Goal: Task Accomplishment & Management: Complete application form

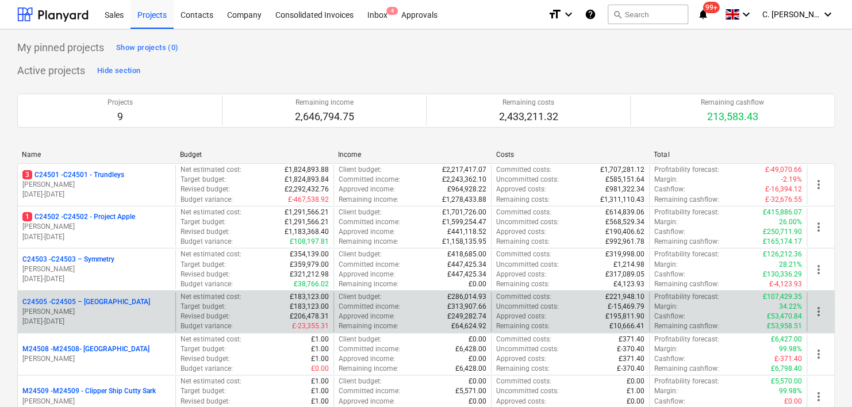
click at [109, 315] on p "[PERSON_NAME]" at bounding box center [96, 312] width 148 height 10
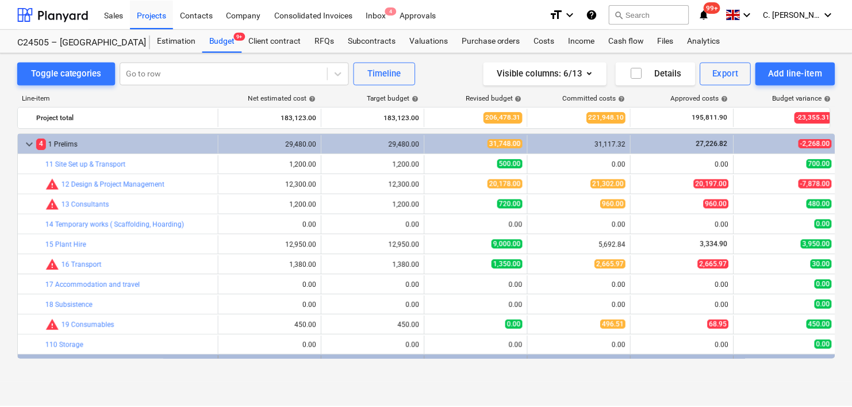
scroll to position [173, 0]
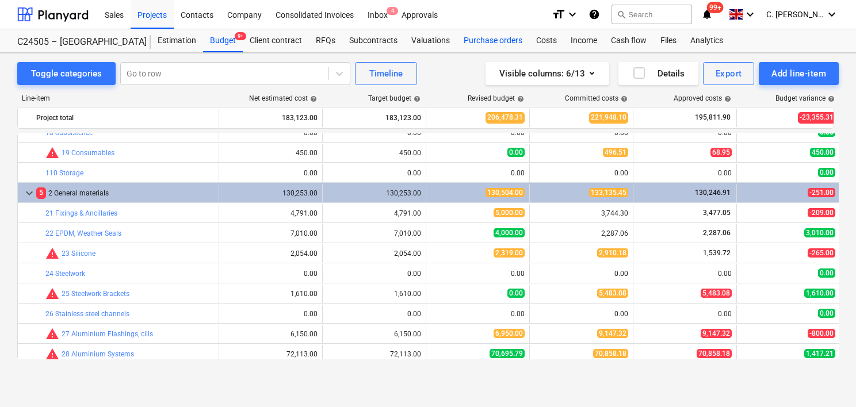
click at [496, 42] on div "Purchase orders" at bounding box center [493, 40] width 72 height 23
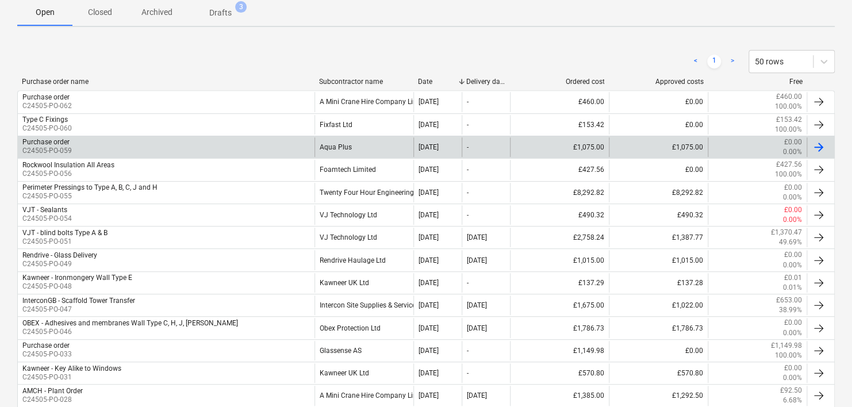
scroll to position [230, 0]
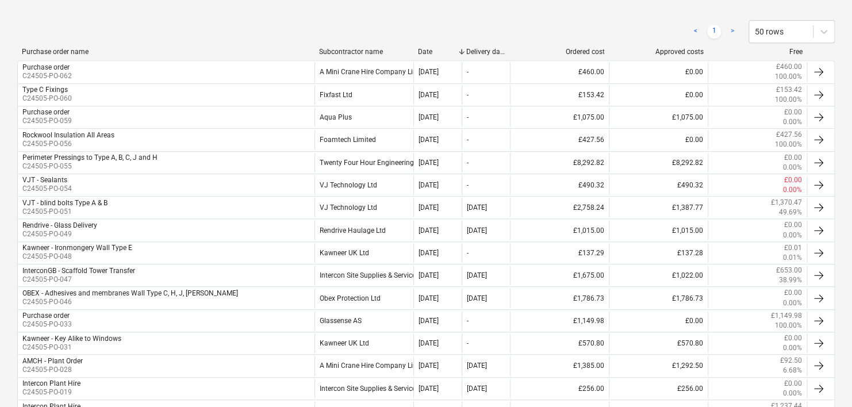
click at [351, 50] on div "Subcontractor name" at bounding box center [364, 52] width 90 height 8
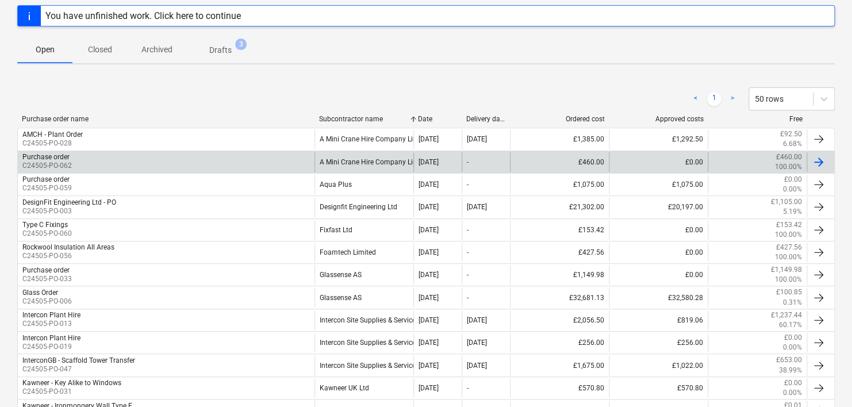
scroll to position [0, 0]
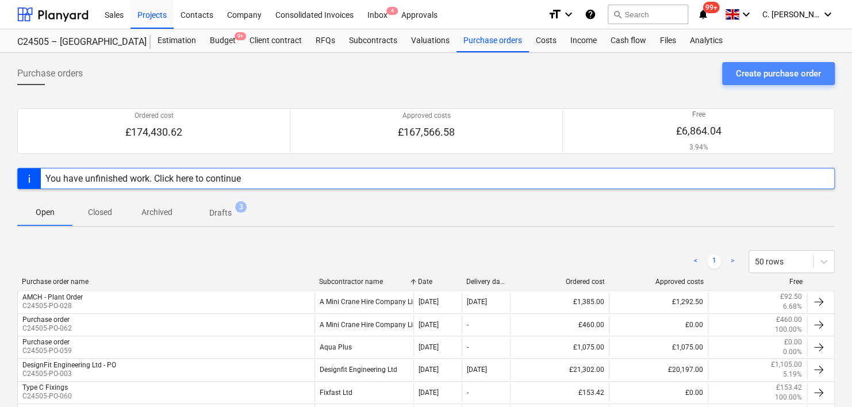
click at [746, 70] on div "Create purchase order" at bounding box center [778, 73] width 85 height 15
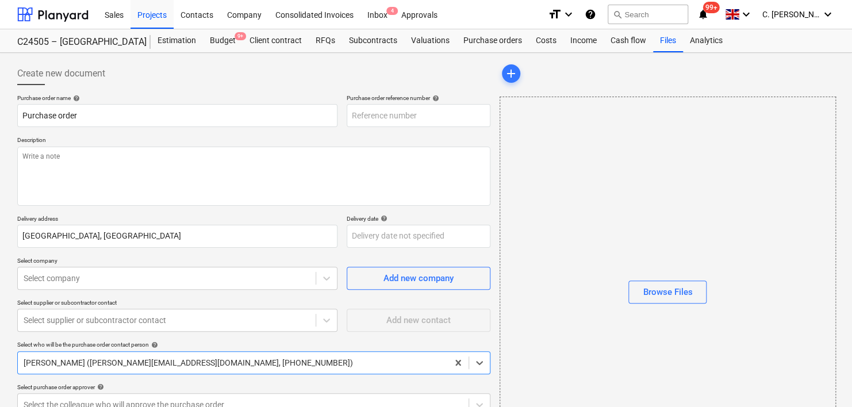
type textarea "x"
type input "C24505-PO-064"
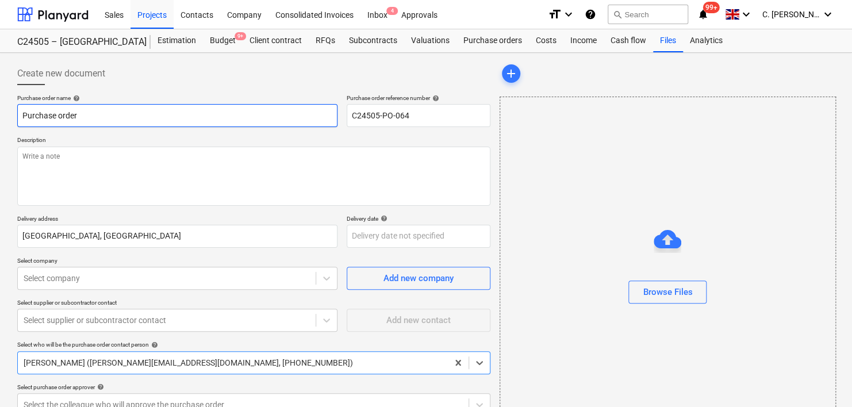
click at [64, 117] on input "Purchase order" at bounding box center [177, 115] width 320 height 23
click at [0, 108] on html "Sales Projects Contacts Company Consolidated Invoices Inbox 4 Approvals format_…" at bounding box center [426, 203] width 852 height 407
type textarea "x"
type input "S"
type textarea "x"
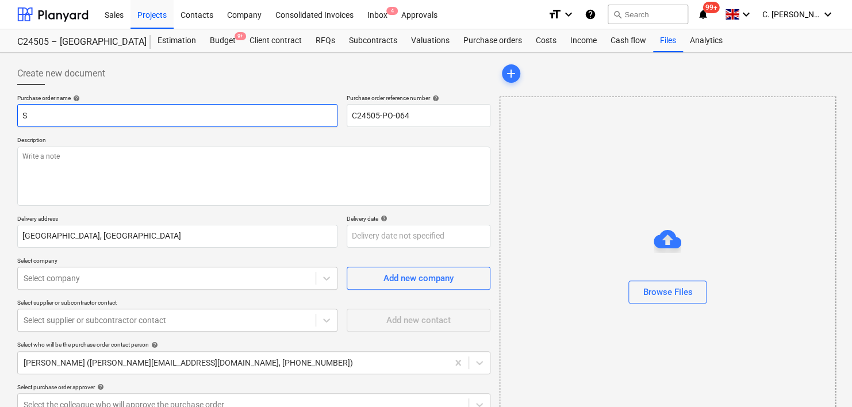
type input "Sp"
type textarea "x"
type input "Spr"
type textarea "x"
type input "Spra"
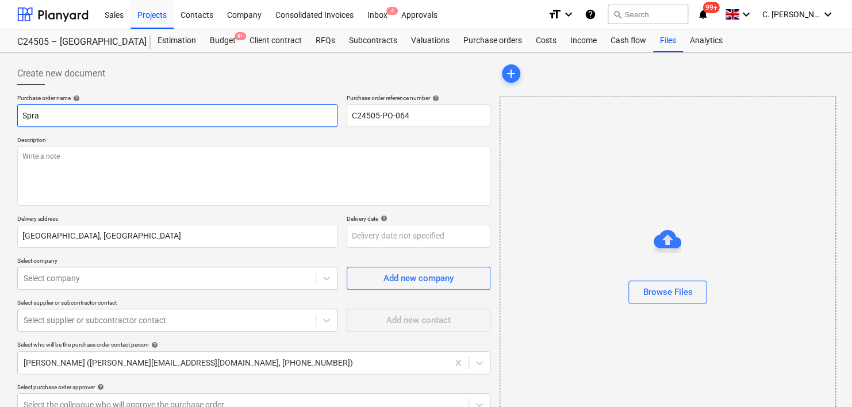
type textarea "x"
type input "Spray"
type textarea "x"
type input "Spray"
type textarea "x"
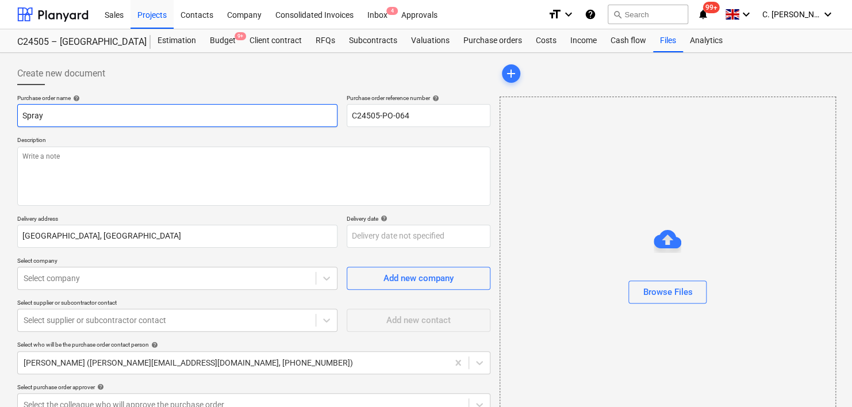
type input "Spray C"
type textarea "x"
type input "Spray Ca"
type textarea "x"
type input "Spray Can"
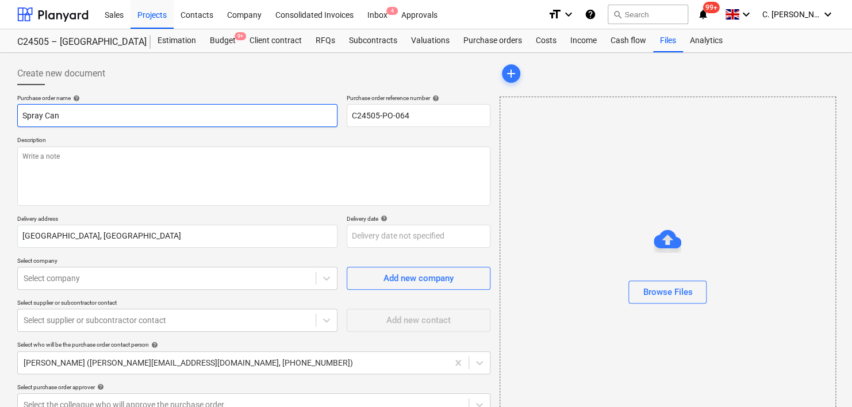
type textarea "x"
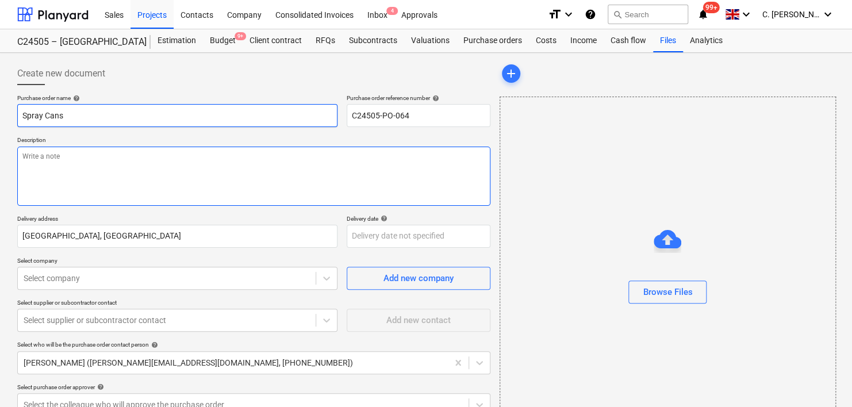
type input "Spray Cans"
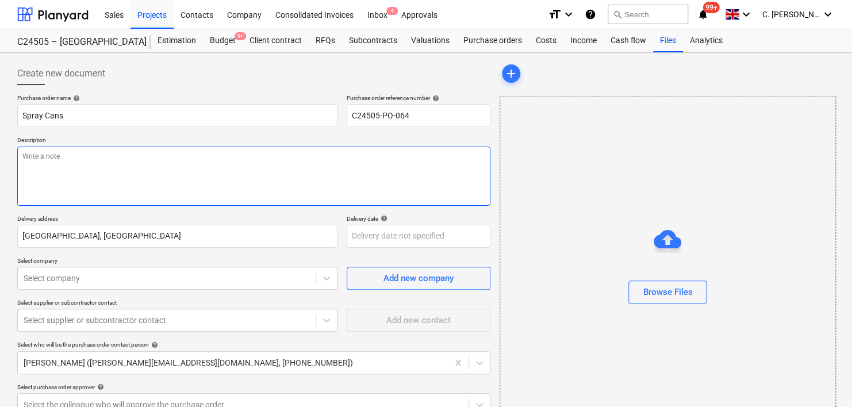
click at [144, 177] on textarea at bounding box center [253, 176] width 473 height 59
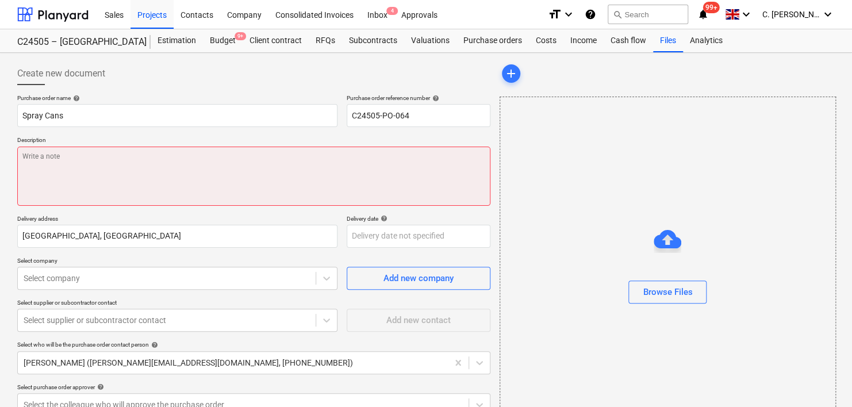
click at [87, 191] on textarea at bounding box center [253, 176] width 473 height 59
paste textarea "Each Aerosol would be £20 and the delivery would be £10 so a total of £90+VAT B…"
type textarea "x"
type textarea "Each Aerosol would be £20 and the delivery would be £10 so a total of £90+VAT B…"
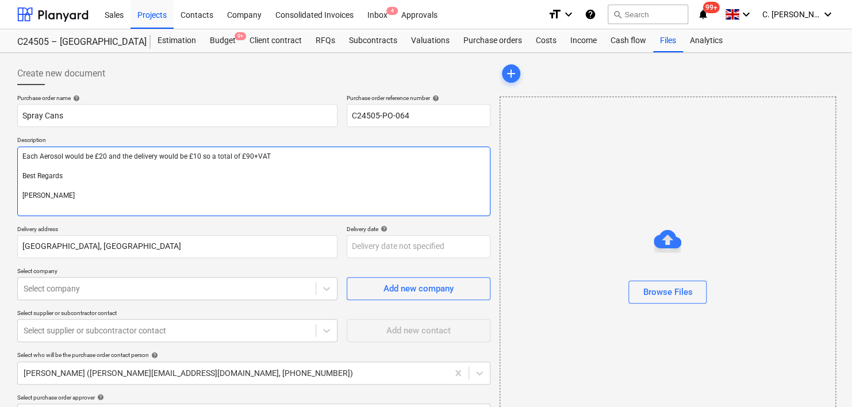
click at [21, 155] on textarea "Each Aerosol would be £20 and the delivery would be £10 so a total of £90+VAT B…" at bounding box center [253, 182] width 473 height 70
type textarea "x"
type textarea "Each Aerosol would be £20 and the delivery would be £10 so a total of £90+VAT B…"
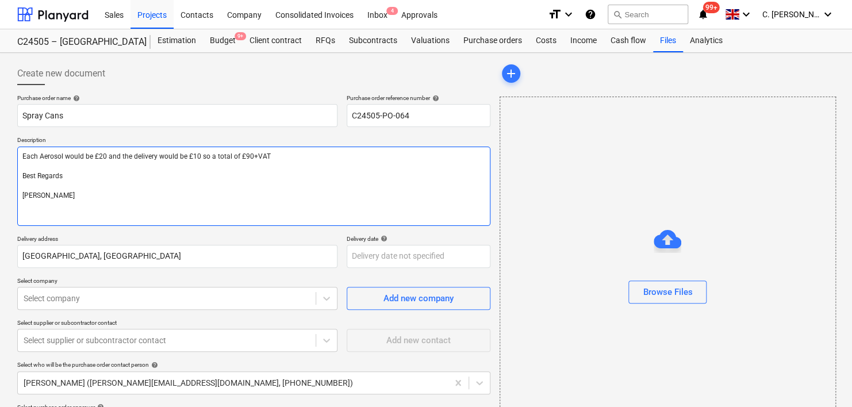
type textarea "x"
type textarea "Each Aerosol would be £20 and the delivery would be £10 so a total of £90+VAT B…"
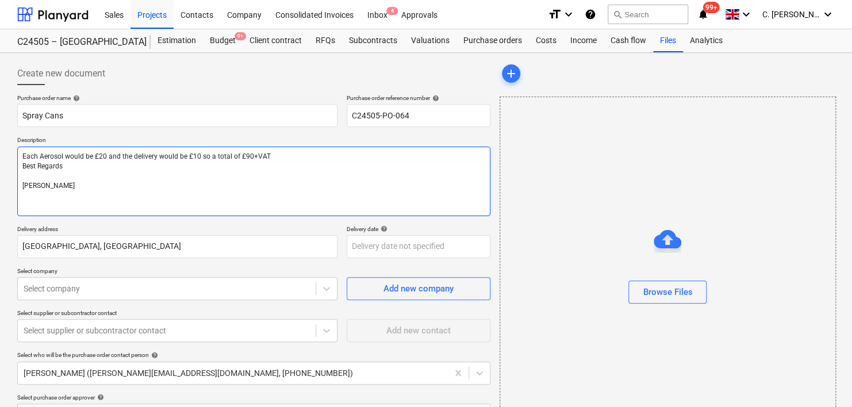
type textarea "x"
type textarea "Each Aerosol would be £20 and the delivery would be £10 so a total of £90+VAT B…"
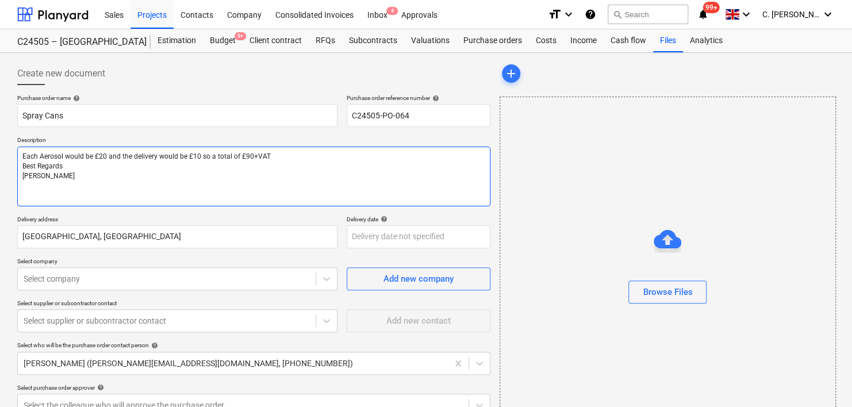
click at [83, 156] on textarea "Each Aerosol would be £20 and the delivery would be £10 so a total of £90+VAT B…" at bounding box center [253, 177] width 473 height 60
type textarea "x"
type textarea "Each Aerosol would be £20 and the delivery would be £10 so a total of £90+VAT B…"
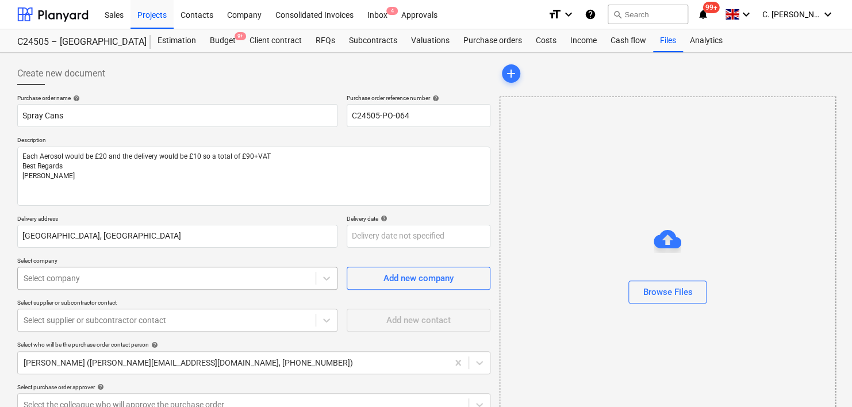
click at [54, 278] on body "Sales Projects Contacts Company Consolidated Invoices Inbox 4 Approvals format_…" at bounding box center [426, 203] width 852 height 407
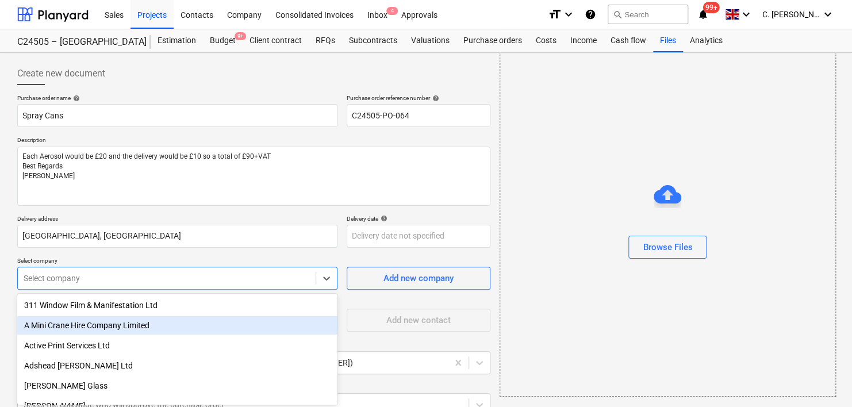
scroll to position [66, 0]
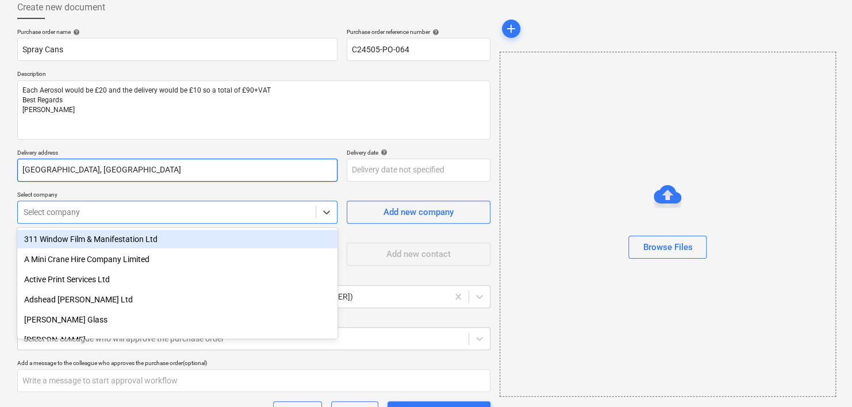
click at [196, 167] on input "[GEOGRAPHIC_DATA], [GEOGRAPHIC_DATA]" at bounding box center [177, 170] width 320 height 23
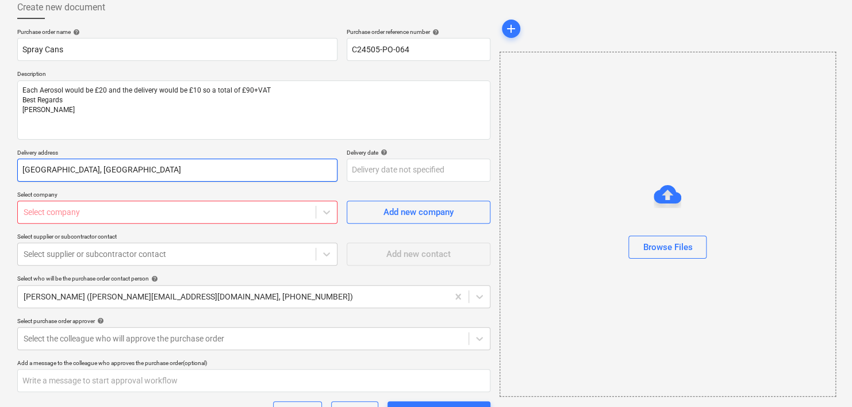
drag, startPoint x: 198, startPoint y: 176, endPoint x: -2, endPoint y: 170, distance: 200.8
click at [0, 170] on html "Sales Projects Contacts Company Consolidated Invoices Inbox 4 Approvals format_…" at bounding box center [426, 137] width 852 height 407
type textarea "x"
type input "C"
type textarea "x"
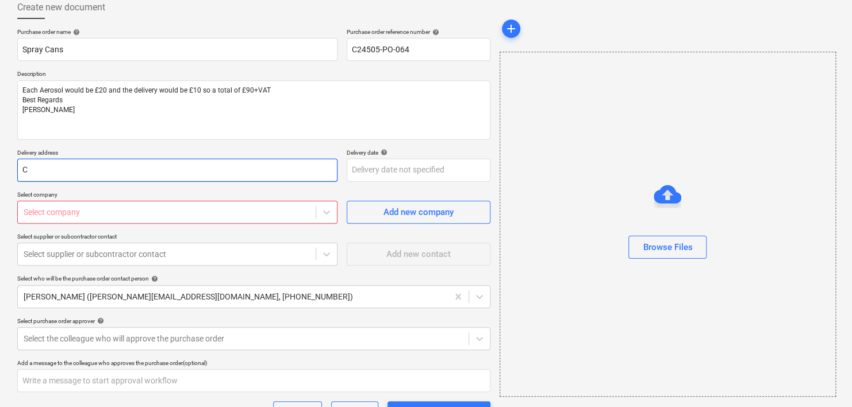
type input "Cr"
type textarea "x"
type input "[PERSON_NAME]"
type textarea "x"
type input "[PERSON_NAME]"
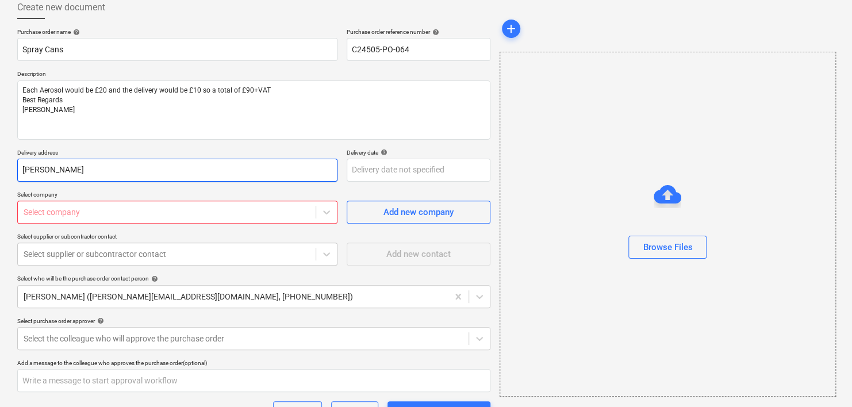
type textarea "x"
type input "[DEMOGRAPHIC_DATA]"
type textarea "x"
type input "[DEMOGRAPHIC_DATA]"
type textarea "x"
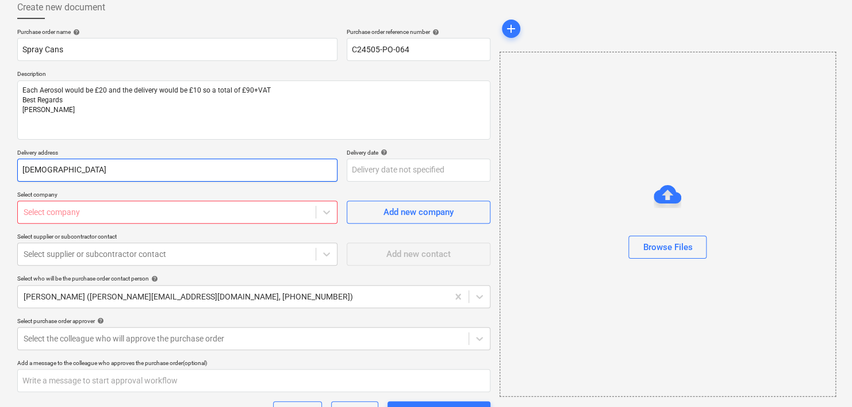
type input "[DEMOGRAPHIC_DATA][PERSON_NAME]"
type textarea "x"
type input "[DEMOGRAPHIC_DATA][PERSON_NAME]"
type textarea "x"
type input "[DEMOGRAPHIC_DATA][PERSON_NAME]"
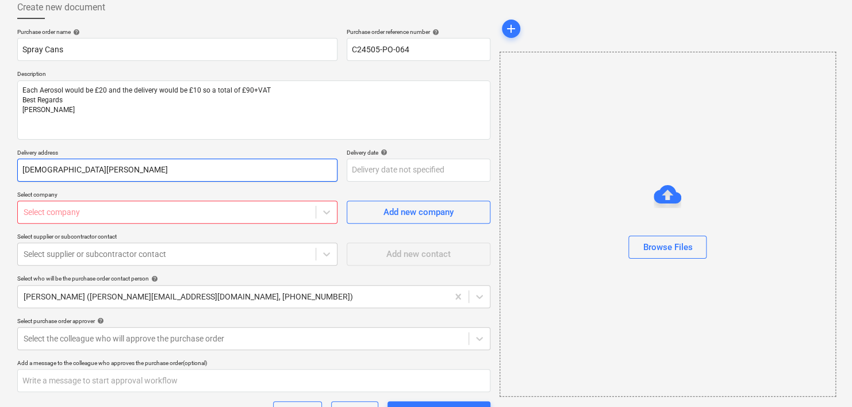
type textarea "x"
type input "[PERSON_NAME]"
type textarea "x"
type input "[PERSON_NAME]"
type textarea "x"
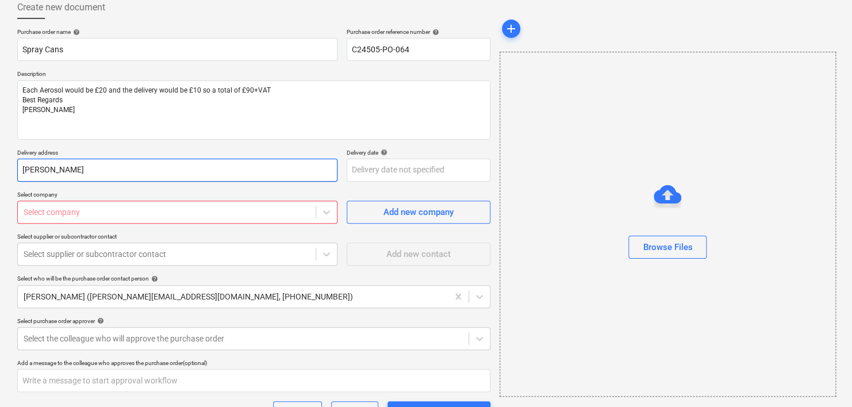
type input "[PERSON_NAME]"
type textarea "x"
type input "[PERSON_NAME]"
type textarea "x"
type input "[PERSON_NAME]"
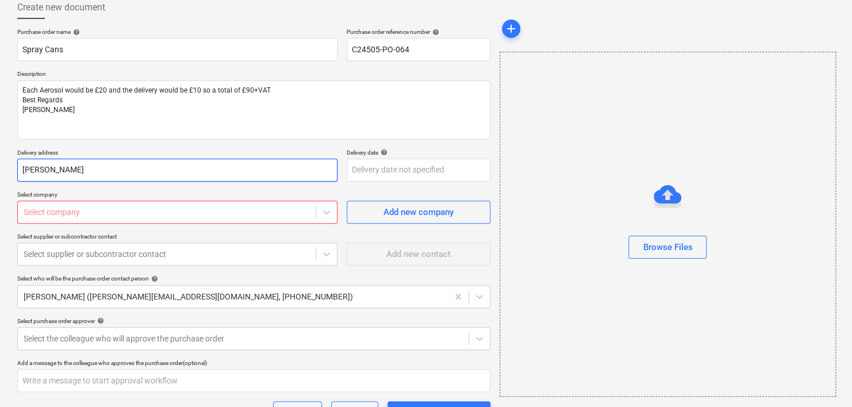
type textarea "x"
type input "[PERSON_NAME]"
type textarea "x"
type input "[PERSON_NAME]"
type textarea "x"
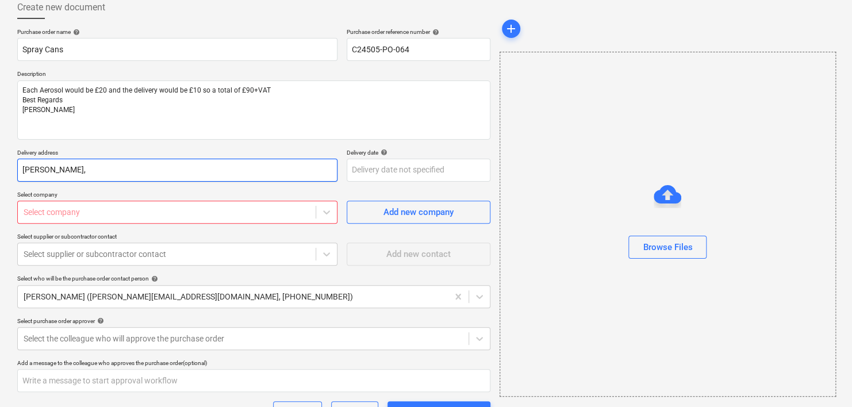
type input "[PERSON_NAME],"
type textarea "x"
type input "[PERSON_NAME], 1"
type textarea "x"
type input "[PERSON_NAME], 17"
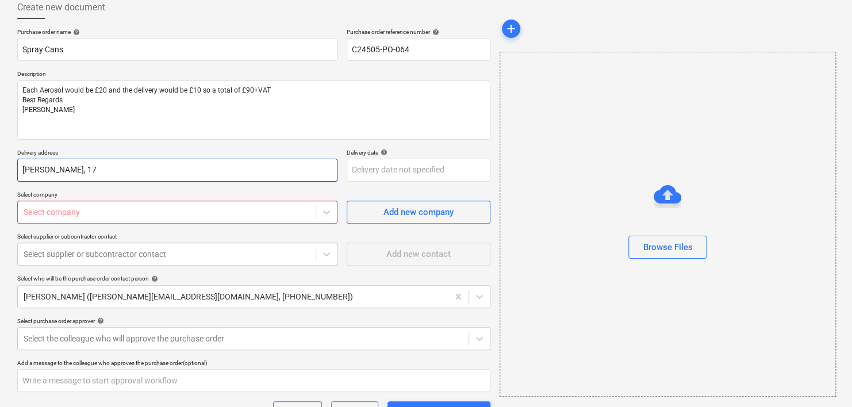
type textarea "x"
type input "[PERSON_NAME], 177"
type textarea "x"
type input "[PERSON_NAME], 177"
type textarea "x"
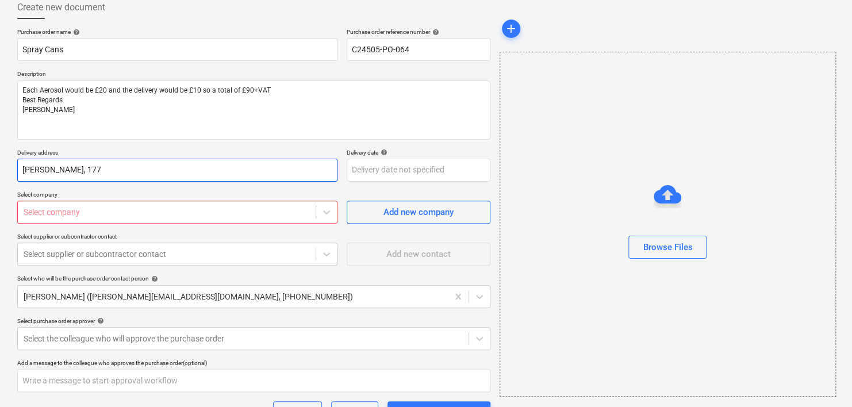
type input "[PERSON_NAME], 177 S"
type textarea "x"
type input "[PERSON_NAME], [STREET_ADDRESS]"
type textarea "x"
type input "[PERSON_NAME], 177 Sto"
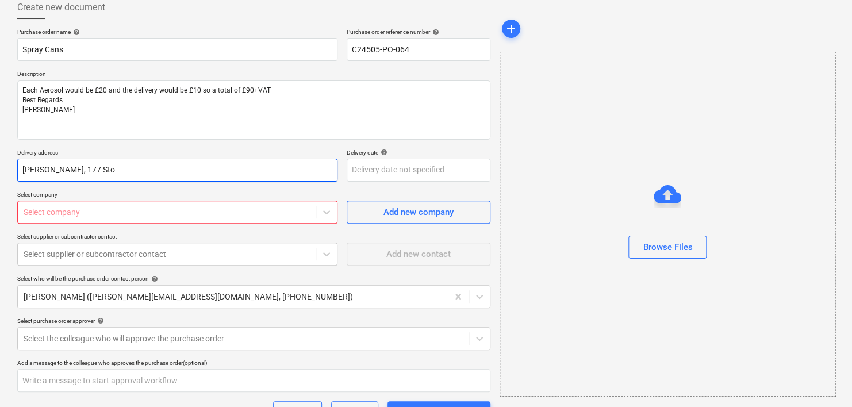
type textarea "x"
type input "[PERSON_NAME], [STREET_ADDRESS]"
type textarea "x"
type input "[PERSON_NAME], 177 [PERSON_NAME]"
type textarea "x"
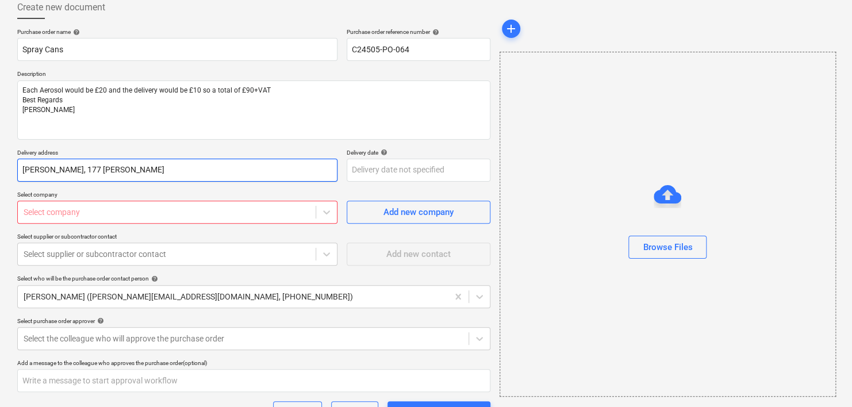
type input "[PERSON_NAME], 177 Stonel"
type textarea "x"
type input "[PERSON_NAME], 177 Stonele"
type textarea "x"
type input "[PERSON_NAME], 177 Stonelei"
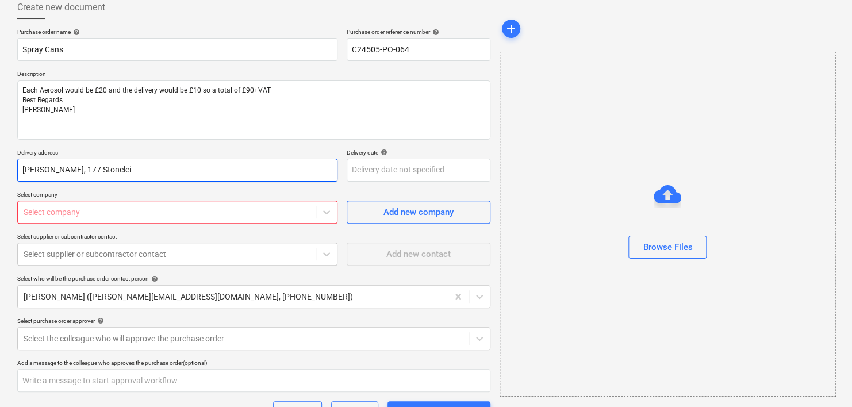
type textarea "x"
type input "[PERSON_NAME], 177 Stoneleig"
type textarea "x"
type input "[PERSON_NAME], [STREET_ADDRESS][PERSON_NAME]"
type textarea "x"
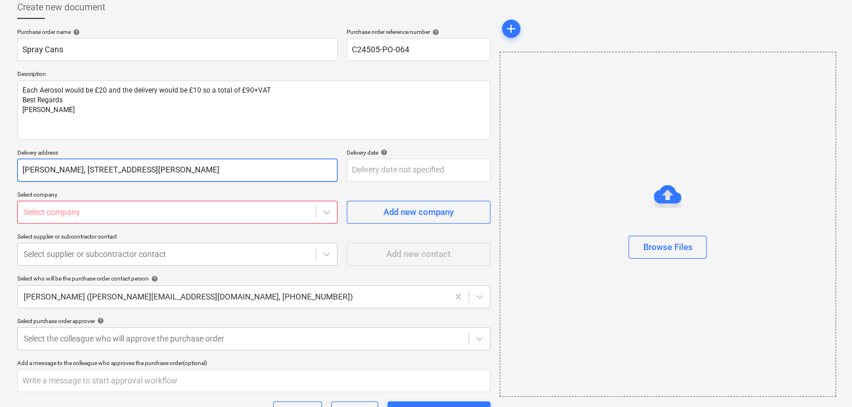
type input "[PERSON_NAME], [STREET_ADDRESS][PERSON_NAME]"
type textarea "x"
type input "[PERSON_NAME], 177 [PERSON_NAME] P"
type textarea "x"
type input "[PERSON_NAME], [STREET_ADDRESS]"
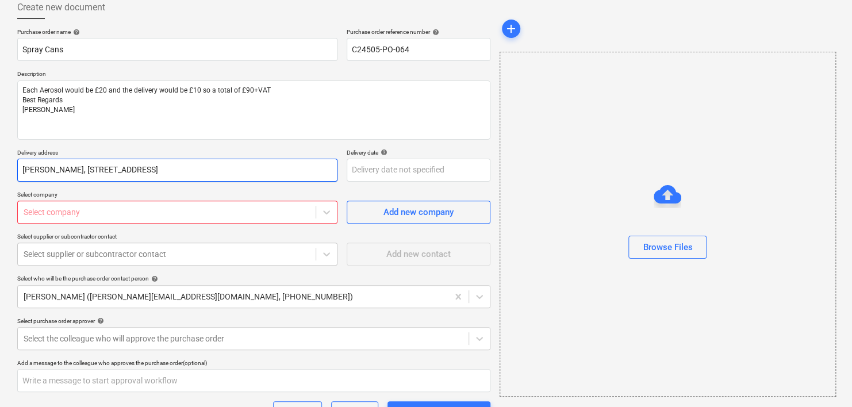
type textarea "x"
type input "[PERSON_NAME], [STREET_ADDRESS]"
type textarea "x"
type input "[PERSON_NAME], [STREET_ADDRESS]"
type textarea "x"
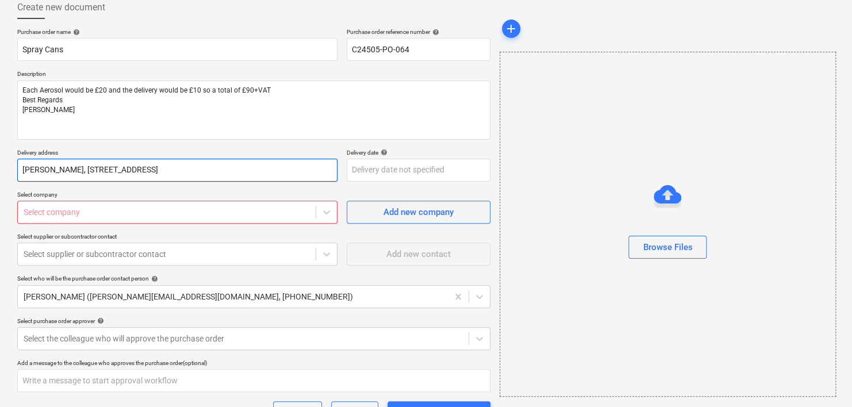
type input "[PERSON_NAME], [STREET_ADDRESS]"
type textarea "x"
type input "[PERSON_NAME], [STREET_ADDRESS]"
type textarea "x"
type input "[PERSON_NAME], [STREET_ADDRESS]"
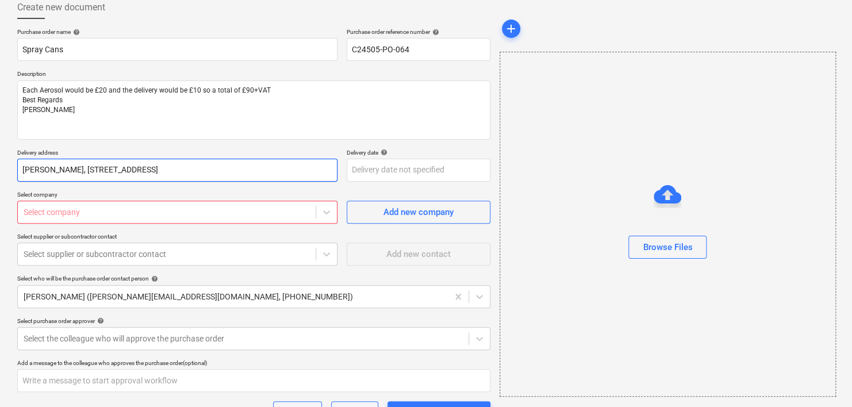
type textarea "x"
type input "[PERSON_NAME], [STREET_ADDRESS]"
type textarea "x"
type input "[PERSON_NAME], [STREET_ADDRESS]"
type textarea "x"
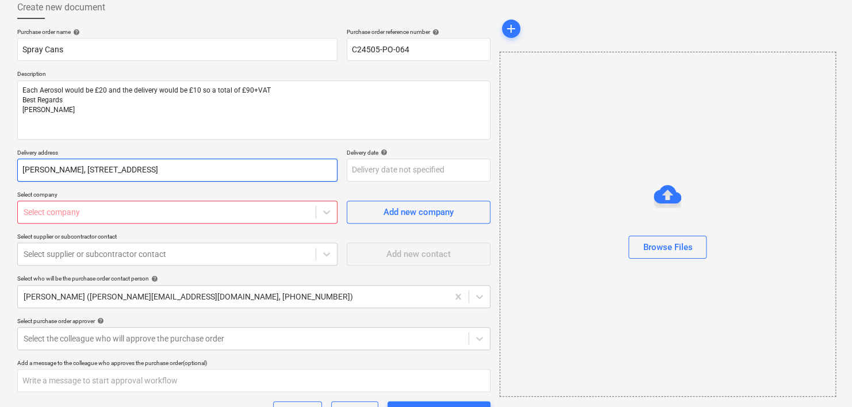
type input "[PERSON_NAME], [STREET_ADDRESS],"
type textarea "x"
type input "[PERSON_NAME], [STREET_ADDRESS],"
type textarea "x"
type input "[PERSON_NAME], [STREET_ADDRESS]"
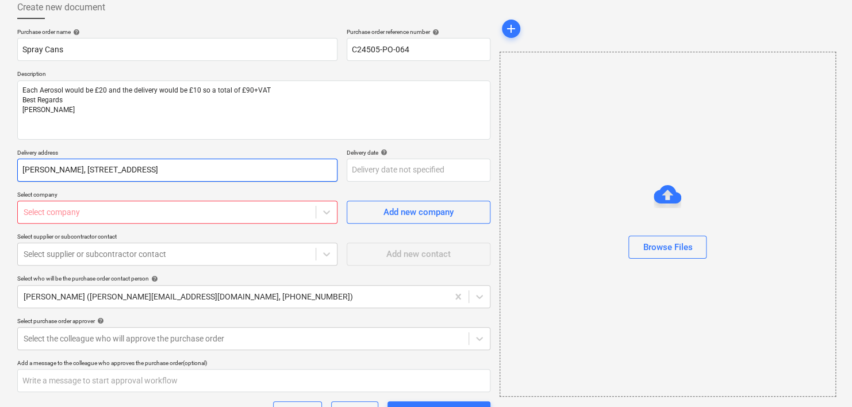
type textarea "x"
type input "[PERSON_NAME], [STREET_ADDRESS]"
type textarea "x"
type input "[PERSON_NAME], [STREET_ADDRESS]"
type textarea "x"
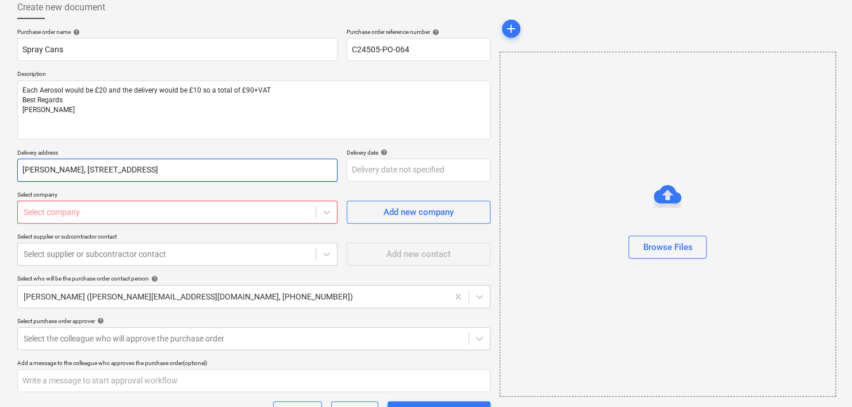
type input "[PERSON_NAME], [STREET_ADDRESS]"
type textarea "x"
type input "[PERSON_NAME], [STREET_ADDRESS]"
type textarea "x"
type input "[PERSON_NAME], [STREET_ADDRESS],"
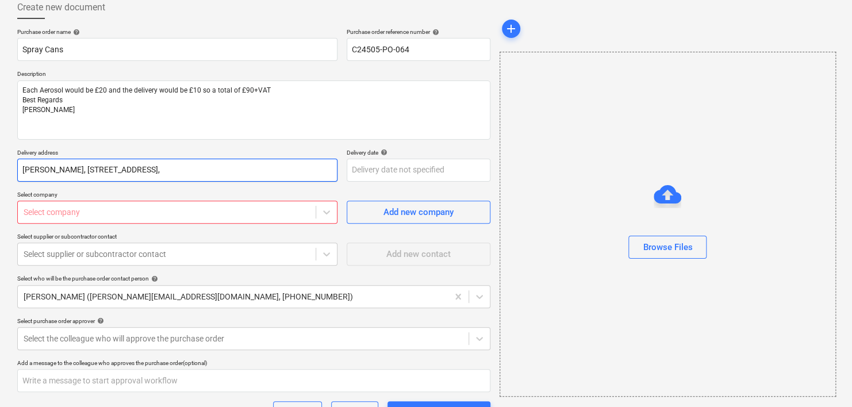
type textarea "x"
type input "[PERSON_NAME], [STREET_ADDRESS],"
type textarea "x"
type input "[PERSON_NAME], [STREET_ADDRESS]"
type textarea "x"
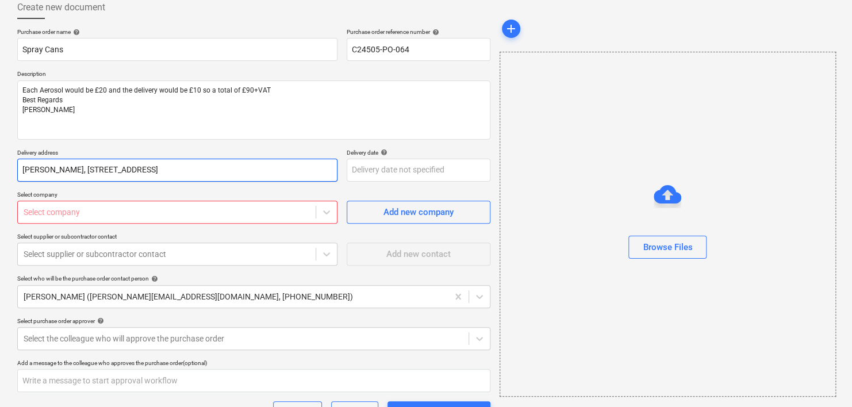
type input "[PERSON_NAME], [STREET_ADDRESS]"
type textarea "x"
type input "[PERSON_NAME], [STREET_ADDRESS]"
type textarea "x"
type input "[PERSON_NAME], [STREET_ADDRESS]"
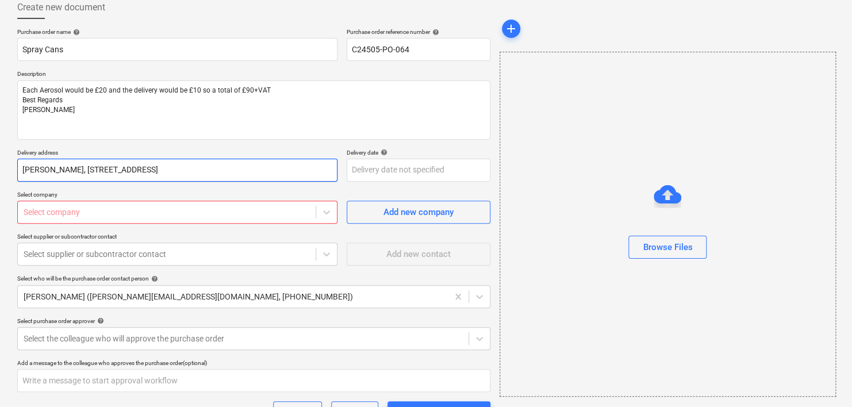
type textarea "x"
type input "[PERSON_NAME], [STREET_ADDRESS]"
type textarea "x"
type input "[PERSON_NAME], [STREET_ADDRESS]"
type textarea "x"
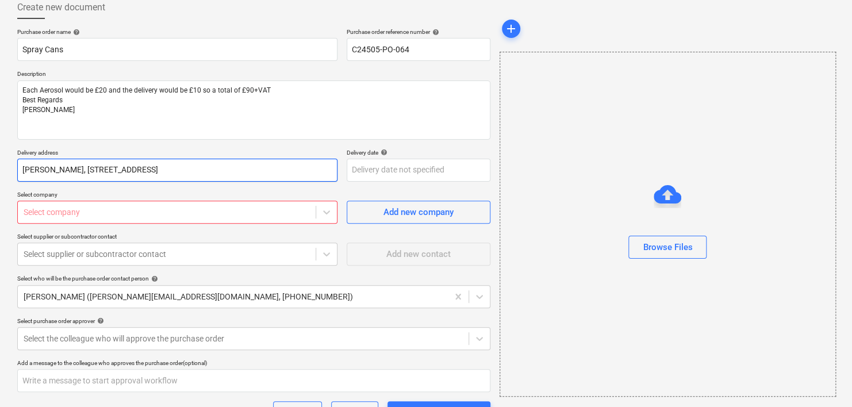
type input "[PERSON_NAME], [STREET_ADDRESS]"
type textarea "x"
type input "[PERSON_NAME], [STREET_ADDRESS]"
type textarea "x"
click at [111, 224] on div "Purchase order name help Spray Cans Purchase order reference number help C24505…" at bounding box center [253, 258] width 473 height 461
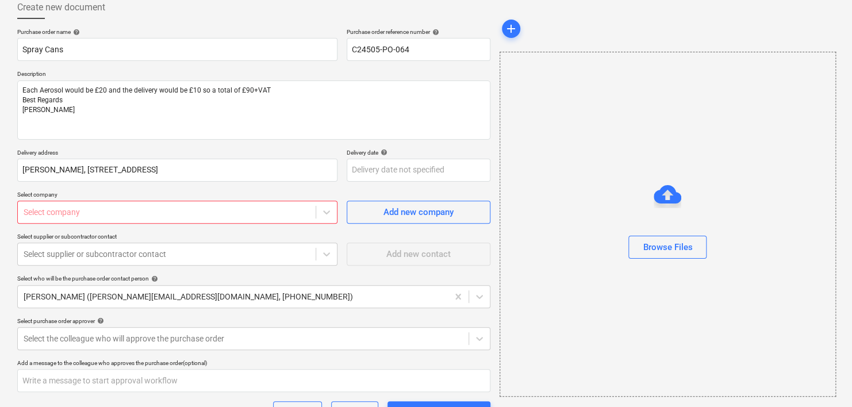
click at [114, 217] on div at bounding box center [167, 212] width 286 height 12
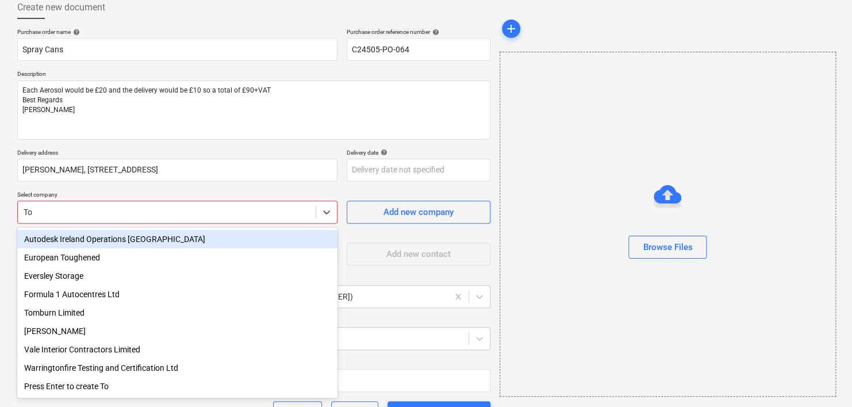
type input "[PERSON_NAME]"
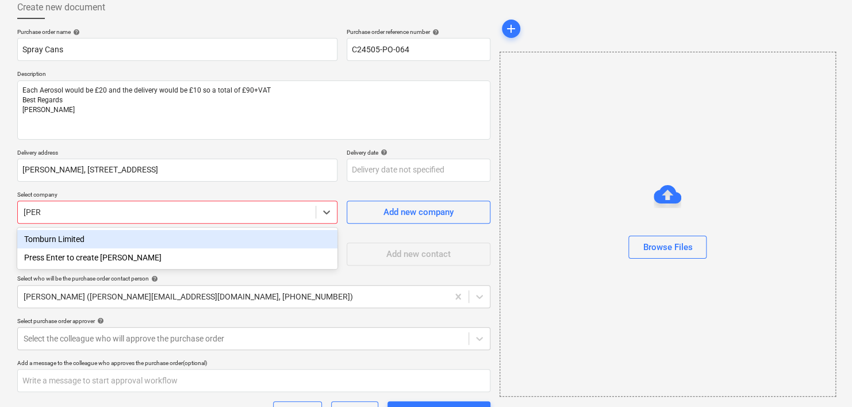
click at [93, 239] on div "Tomburn Limited" at bounding box center [177, 239] width 320 height 18
type textarea "x"
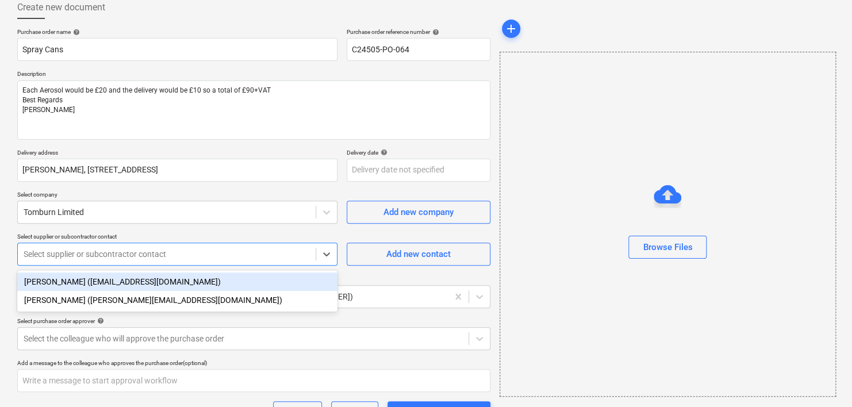
click at [60, 254] on div at bounding box center [167, 254] width 286 height 12
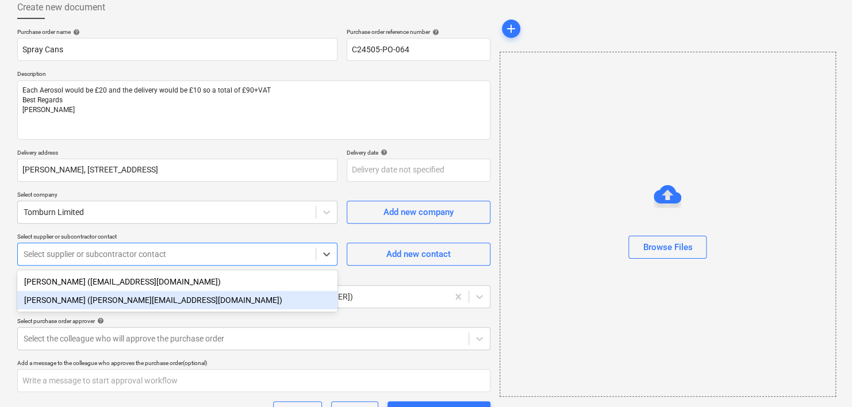
click at [58, 304] on div "[PERSON_NAME] ([PERSON_NAME][EMAIL_ADDRESS][DOMAIN_NAME])" at bounding box center [177, 300] width 320 height 18
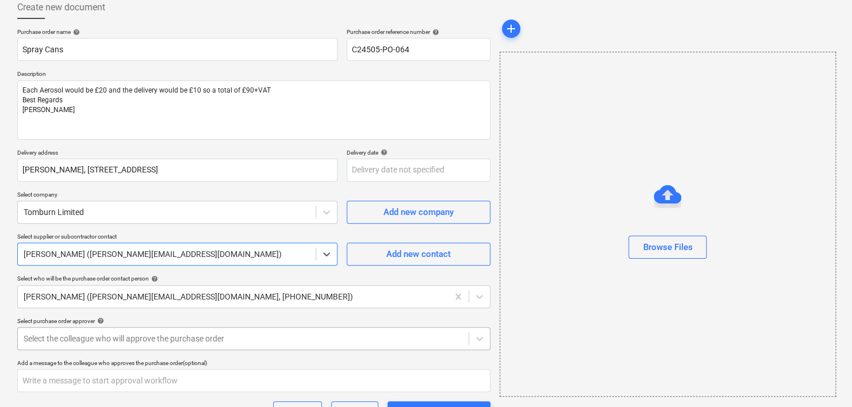
scroll to position [98, 0]
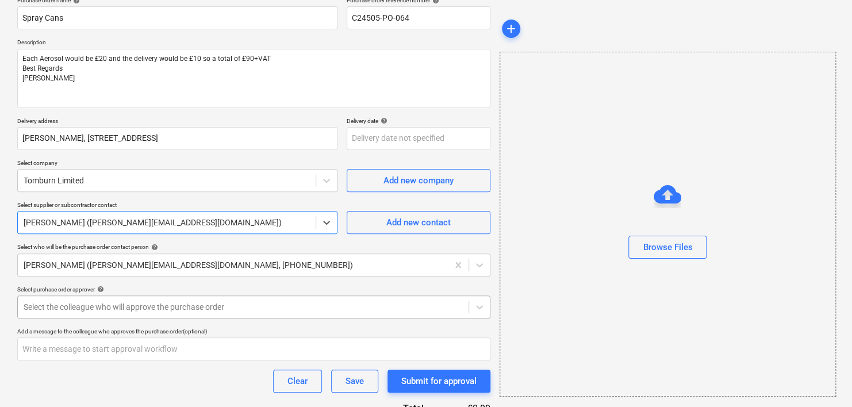
click at [56, 309] on body "Sales Projects Contacts Company Consolidated Invoices Inbox 4 Approvals format_…" at bounding box center [426, 105] width 852 height 407
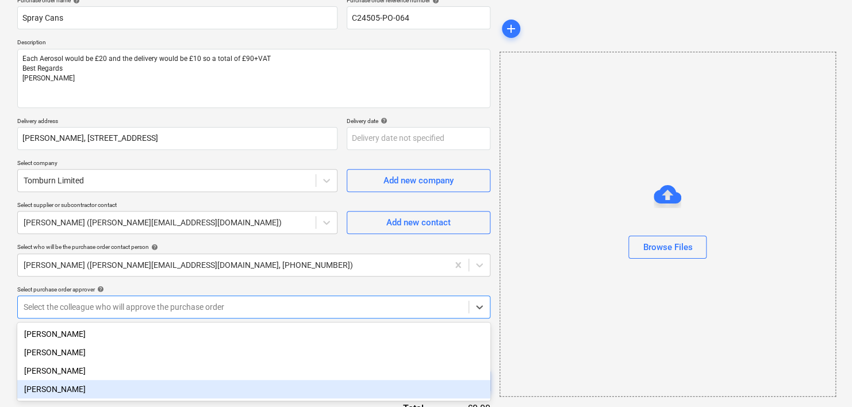
click at [69, 393] on div "[PERSON_NAME]" at bounding box center [253, 389] width 473 height 18
type textarea "x"
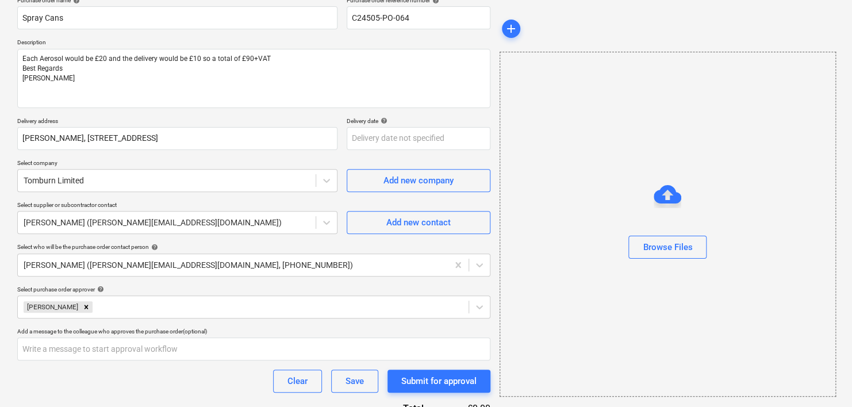
drag, startPoint x: 85, startPoint y: 392, endPoint x: 95, endPoint y: 395, distance: 10.2
click at [85, 393] on div "Purchase order name help Spray Cans Purchase order reference number help C24505…" at bounding box center [253, 227] width 473 height 461
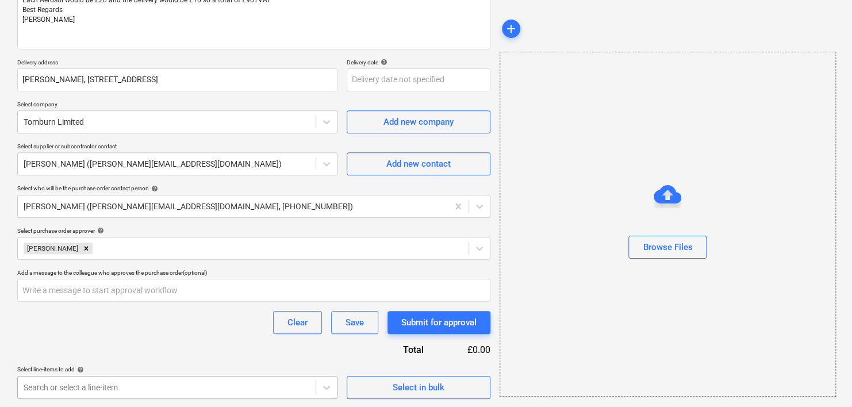
scroll to position [327, 0]
click at [178, 250] on body "Sales Projects Contacts Company Consolidated Invoices Inbox 4 Approvals format_…" at bounding box center [426, 45] width 852 height 407
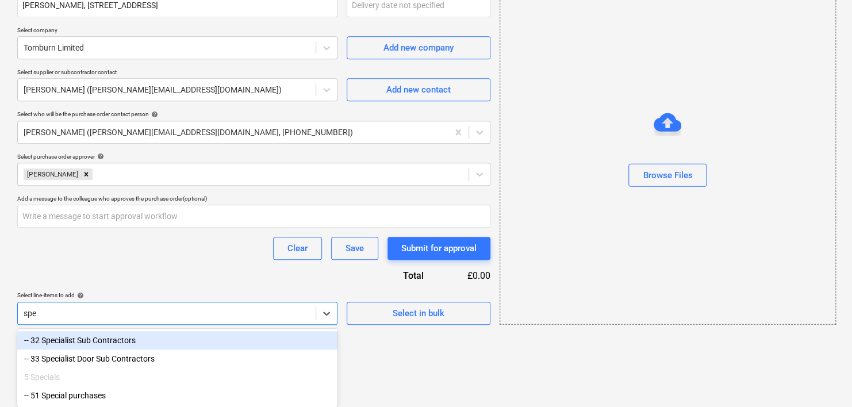
scroll to position [232, 0]
type input "spe"
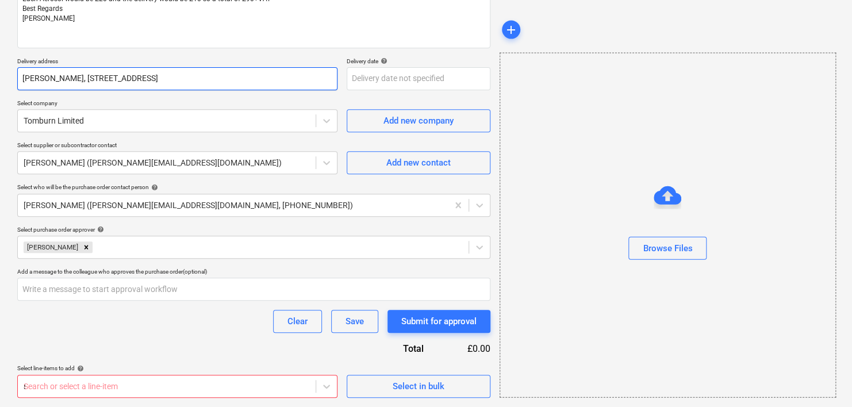
type textarea "x"
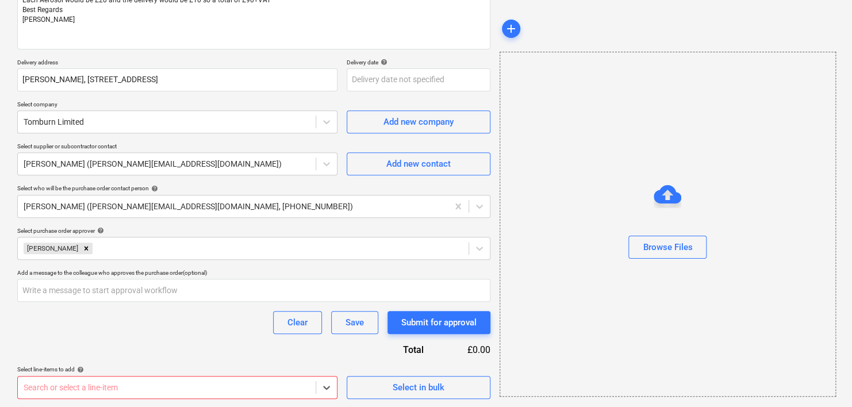
scroll to position [327, 0]
click at [133, 250] on body "Sales Projects Contacts Company Consolidated Invoices Inbox 4 Approvals format_…" at bounding box center [426, 45] width 852 height 407
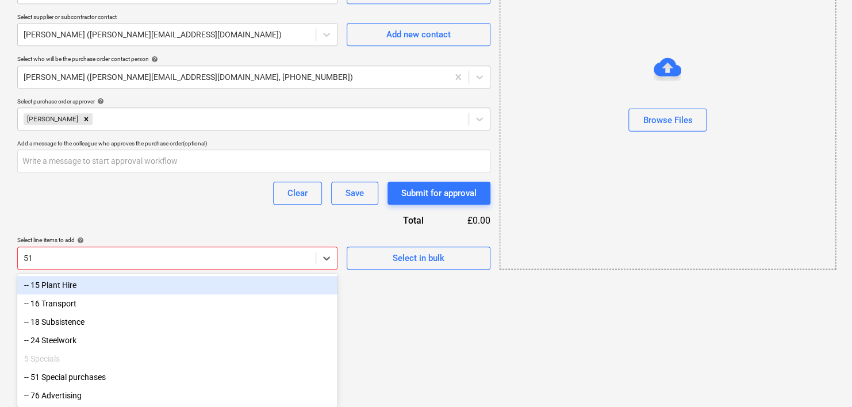
scroll to position [289, 0]
type input "51"
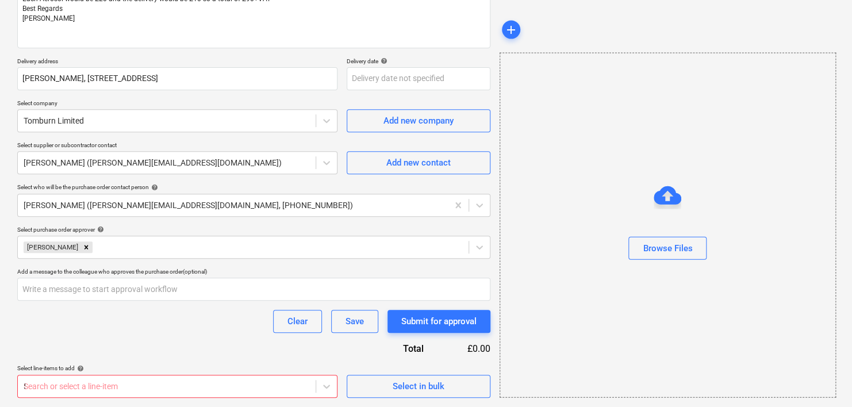
type textarea "x"
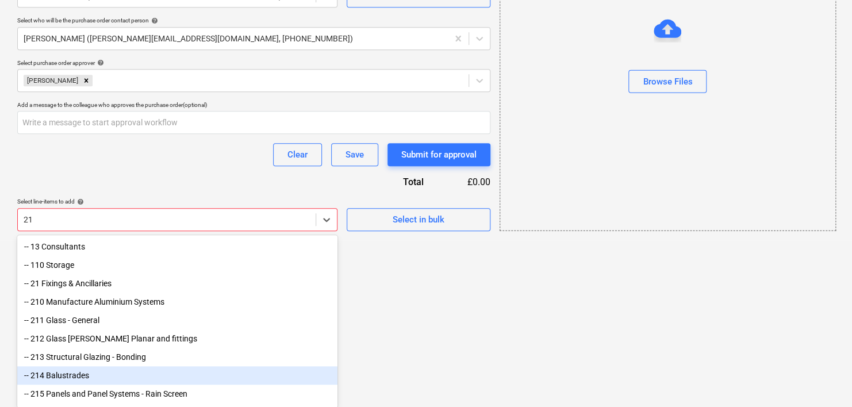
type input "217"
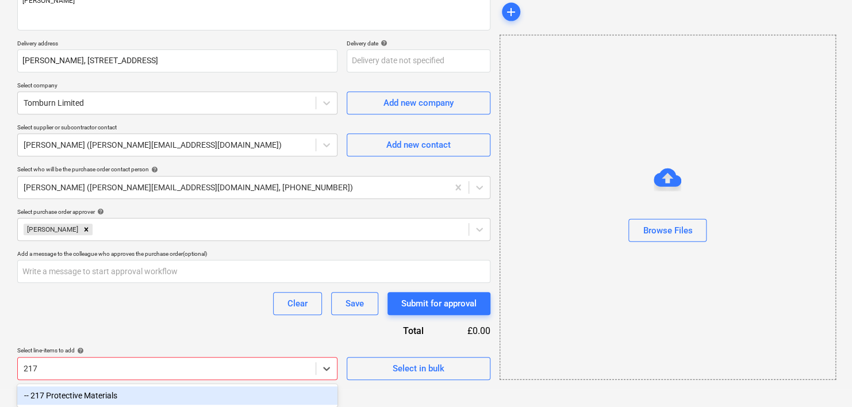
click at [106, 401] on div "-- 217 Protective Materials" at bounding box center [177, 395] width 320 height 18
type textarea "x"
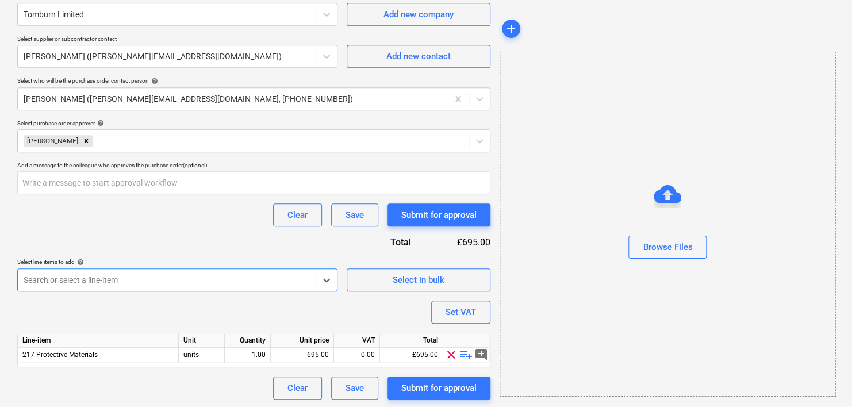
scroll to position [265, 0]
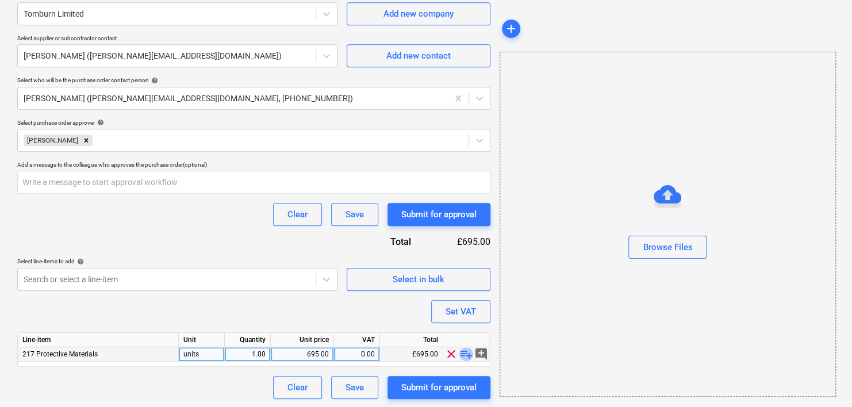
click at [463, 357] on span "playlist_add" at bounding box center [466, 354] width 14 height 14
type textarea "x"
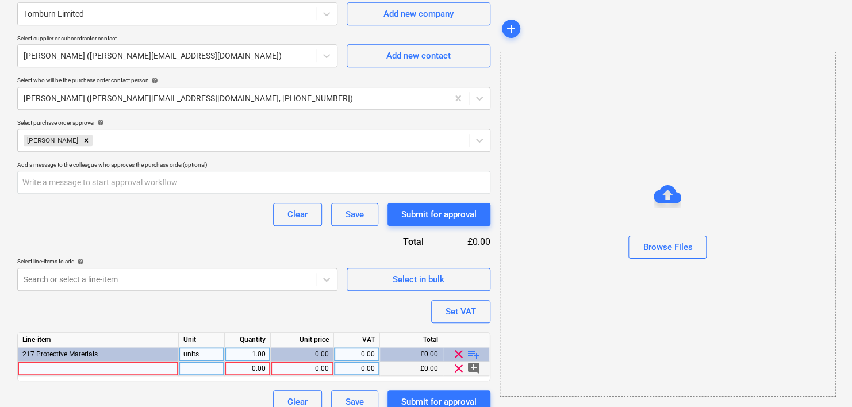
click at [42, 369] on div at bounding box center [98, 369] width 161 height 14
type input "Spray cans RAL7035 - Light Grey"
type textarea "x"
click at [211, 367] on div at bounding box center [202, 369] width 46 height 14
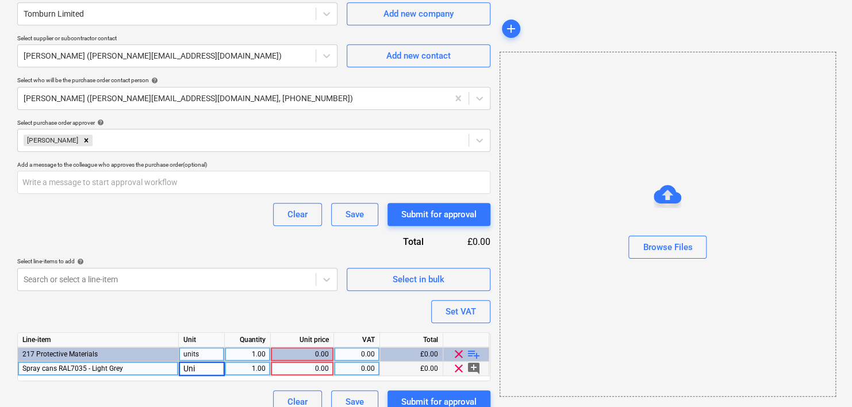
type input "Unit"
type textarea "x"
click at [252, 369] on div "1.00" at bounding box center [247, 369] width 36 height 14
type input "2"
type textarea "x"
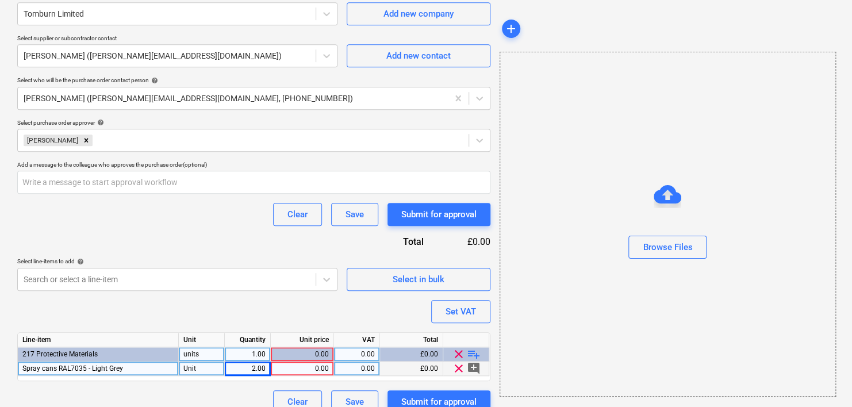
click at [329, 368] on div "0.00" at bounding box center [301, 369] width 53 height 14
type input "20"
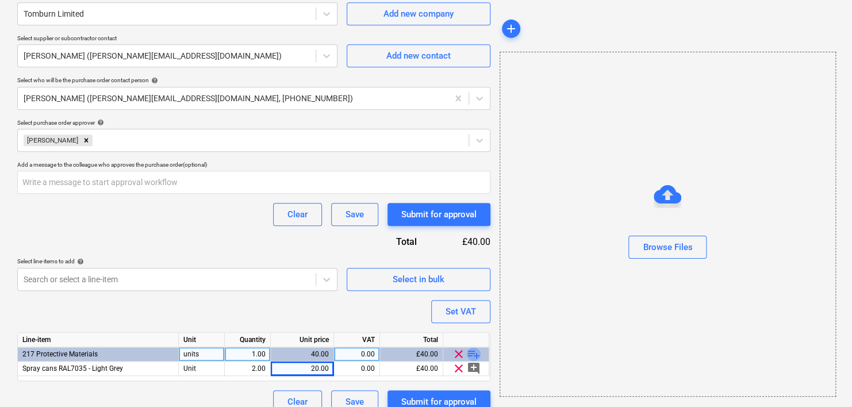
click at [469, 350] on span "playlist_add" at bounding box center [474, 354] width 14 height 14
type textarea "x"
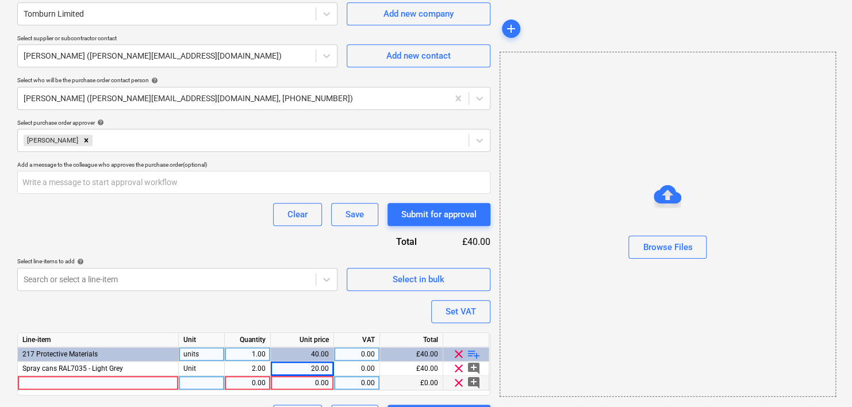
click at [90, 378] on div at bounding box center [98, 383] width 161 height 14
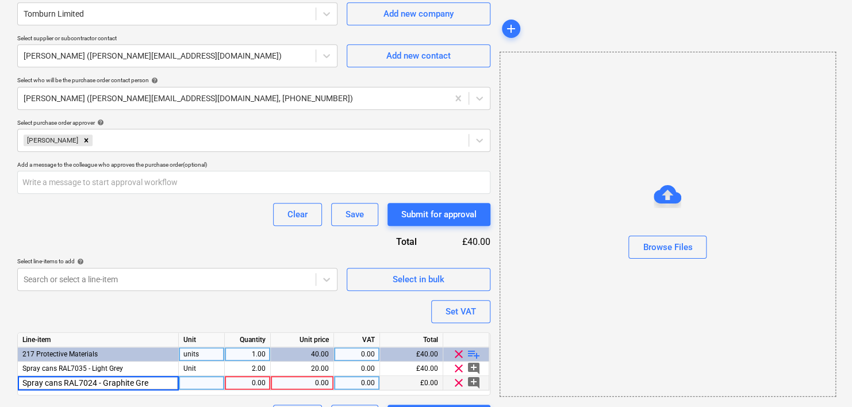
type input "Spray cans RAL7024 - Graphite Grey"
type textarea "x"
click at [186, 383] on div at bounding box center [202, 383] width 46 height 14
type input "Unit"
type textarea "x"
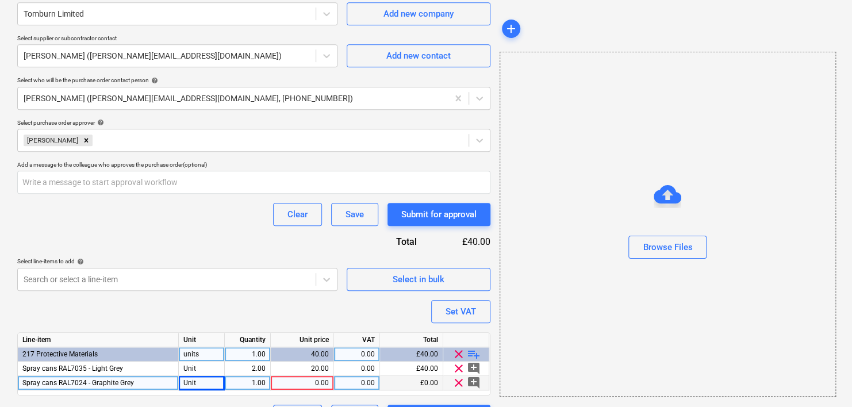
click at [248, 377] on div "1.00" at bounding box center [247, 383] width 36 height 14
type input "2"
type textarea "x"
click at [327, 380] on div "0.00" at bounding box center [301, 383] width 53 height 14
type input "20"
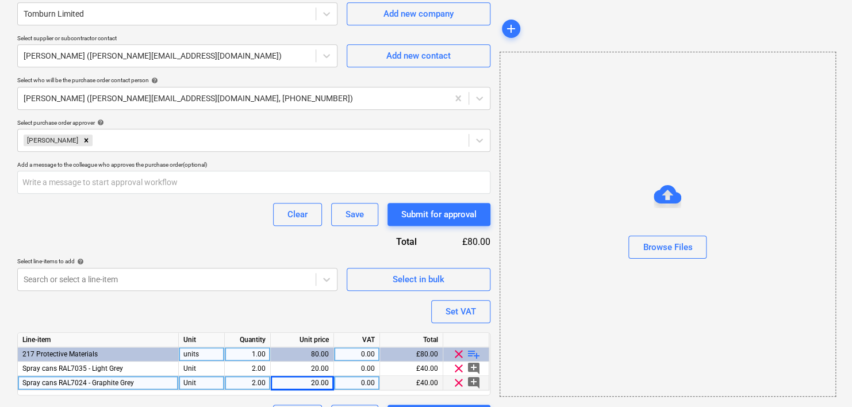
click at [476, 350] on span "playlist_add" at bounding box center [474, 354] width 14 height 14
type textarea "x"
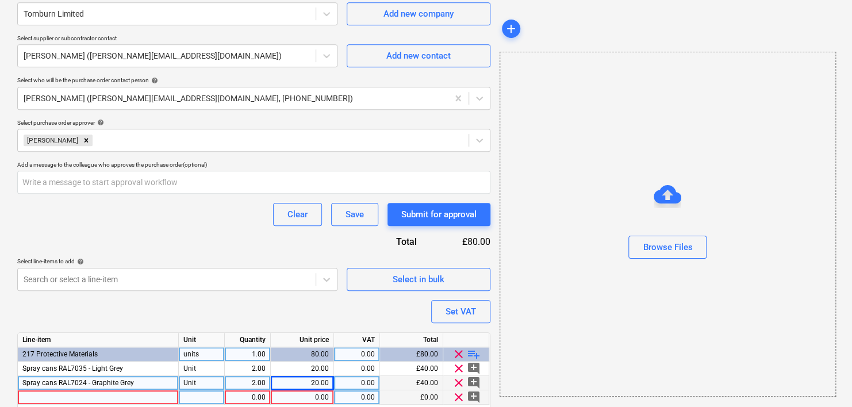
click at [81, 398] on div at bounding box center [98, 397] width 161 height 14
type input "Delivery"
type textarea "x"
click at [202, 391] on div at bounding box center [202, 397] width 46 height 14
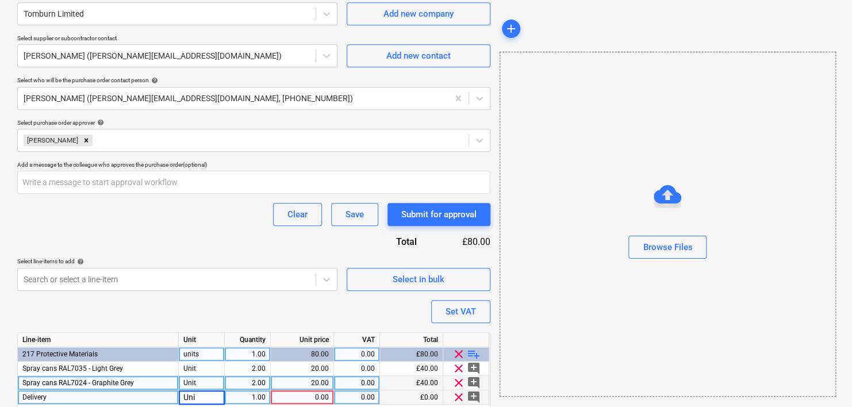
type input "Unit"
type textarea "x"
click at [300, 401] on div "0.00" at bounding box center [301, 397] width 53 height 14
type input "10"
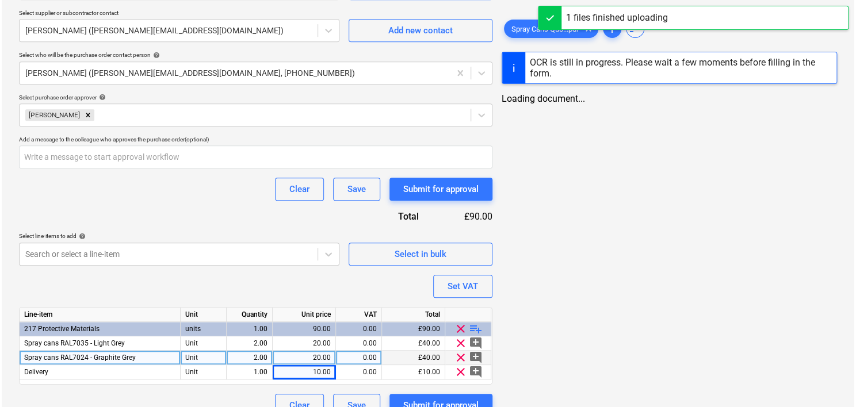
scroll to position [308, 0]
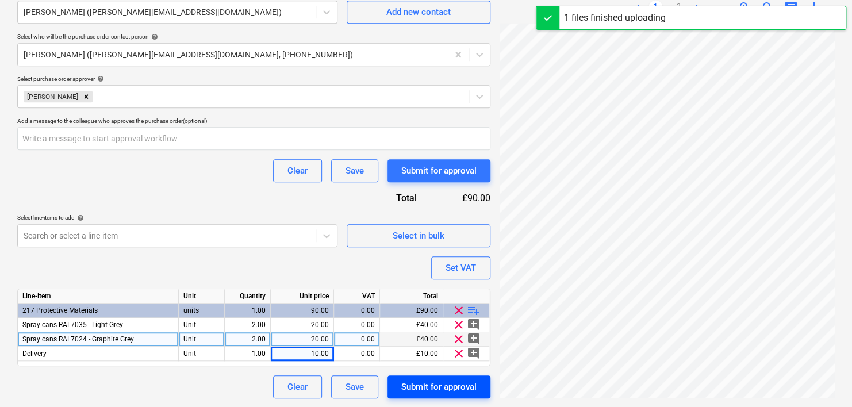
click at [423, 388] on div "Submit for approval" at bounding box center [438, 387] width 75 height 15
type textarea "x"
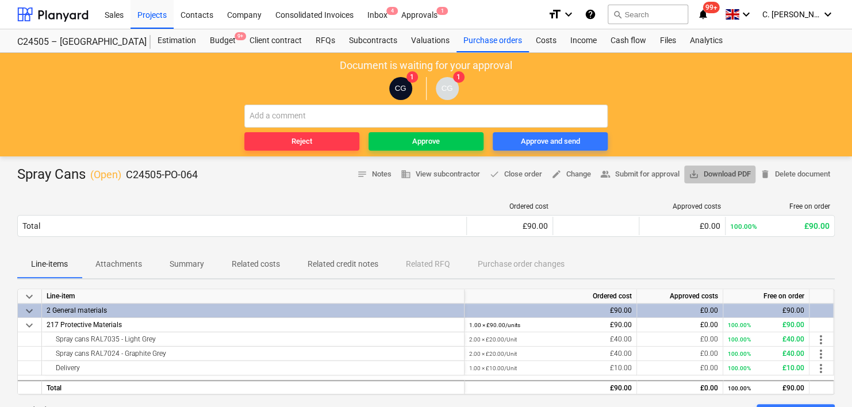
click at [720, 174] on span "save_alt Download PDF" at bounding box center [720, 174] width 62 height 13
click at [706, 175] on span "save_alt Download PDF" at bounding box center [720, 174] width 62 height 13
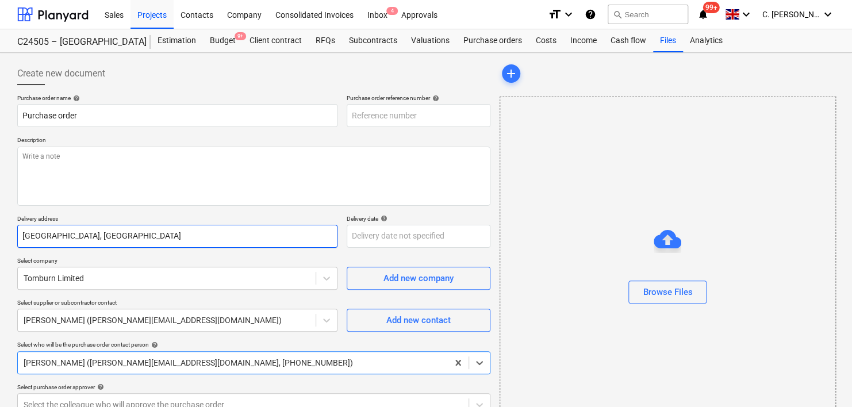
type textarea "x"
type input "C24505-PO-065"
type textarea "x"
click at [62, 17] on div at bounding box center [52, 14] width 71 height 29
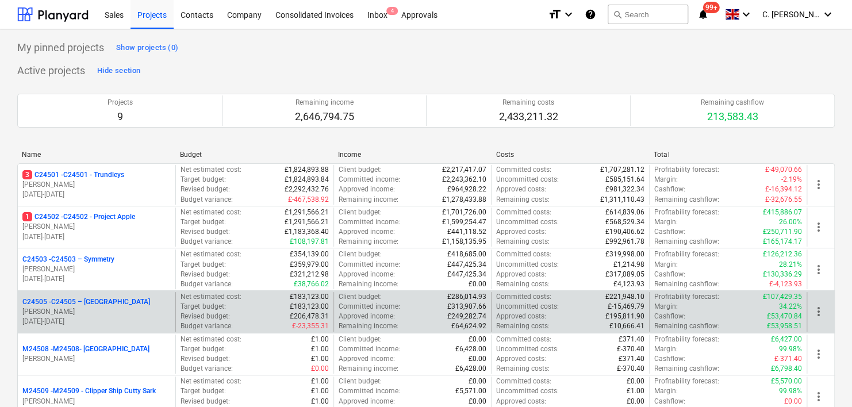
click at [103, 317] on p "01.10.2024 - 01.06.2025" at bounding box center [96, 322] width 148 height 10
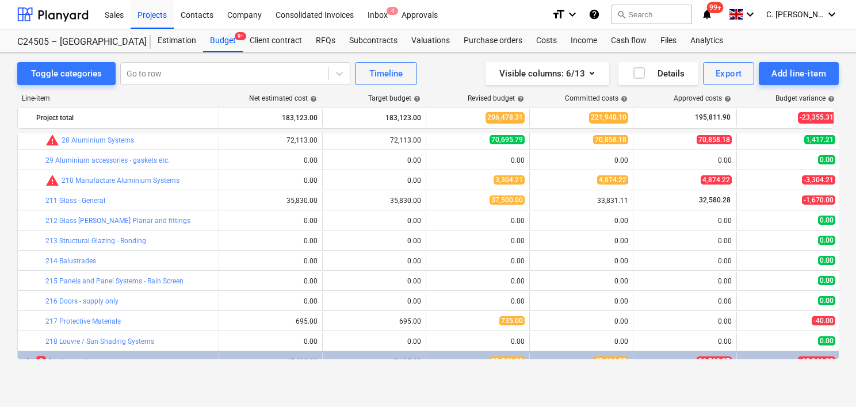
scroll to position [444, 0]
